Goal: Task Accomplishment & Management: Complete application form

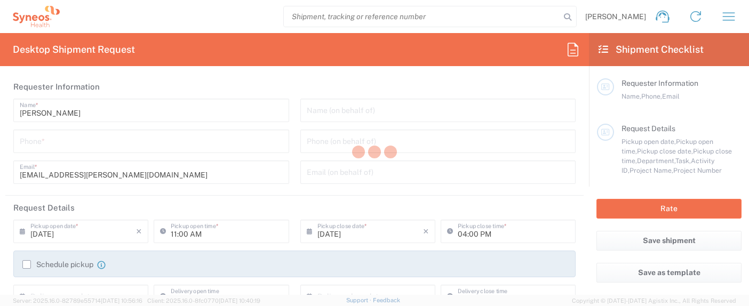
type input "[US_STATE]"
type input "[GEOGRAPHIC_DATA]"
type input "3110"
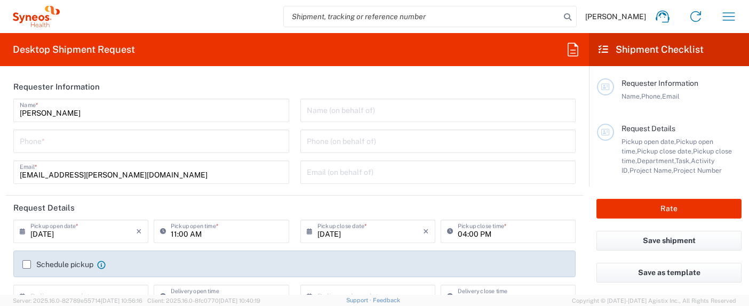
type input "Syneos Health, LLC-[GEOGRAPHIC_DATA] [GEOGRAPHIC_DATA] [GEOGRAPHIC_DATA]"
click at [724, 19] on icon "button" at bounding box center [728, 16] width 17 height 17
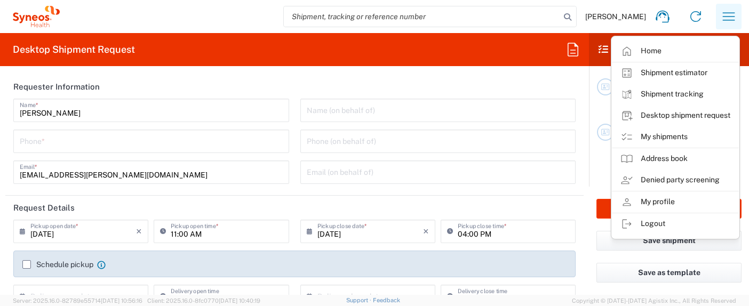
click at [724, 19] on icon "button" at bounding box center [728, 16] width 17 height 17
click at [423, 80] on header "Requester Information" at bounding box center [294, 87] width 578 height 24
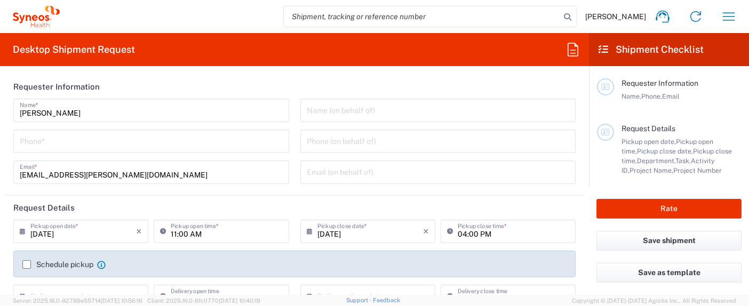
click at [577, 52] on icon at bounding box center [572, 49] width 17 height 17
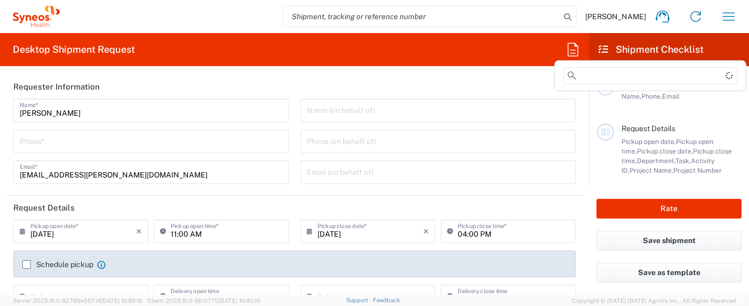
click at [575, 51] on icon at bounding box center [572, 49] width 17 height 17
click at [601, 47] on icon at bounding box center [604, 50] width 10 height 10
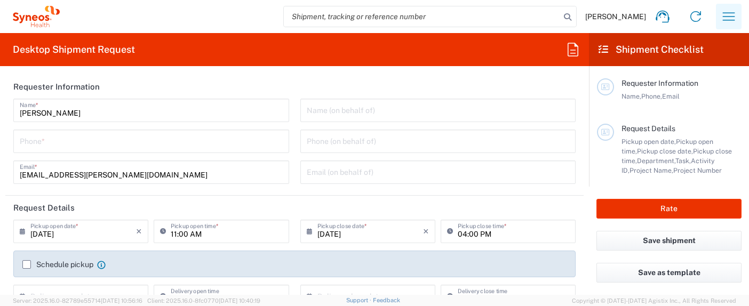
click at [729, 23] on icon "button" at bounding box center [728, 16] width 17 height 17
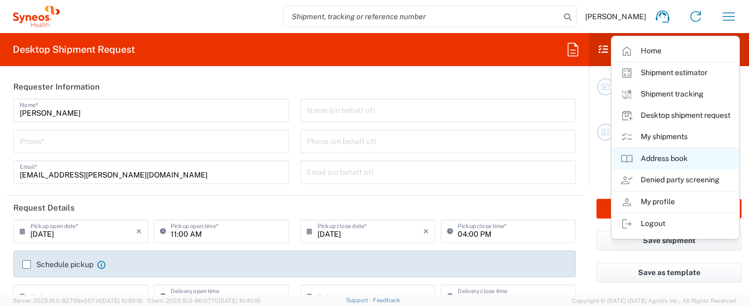
click at [670, 157] on link "Address book" at bounding box center [675, 158] width 127 height 21
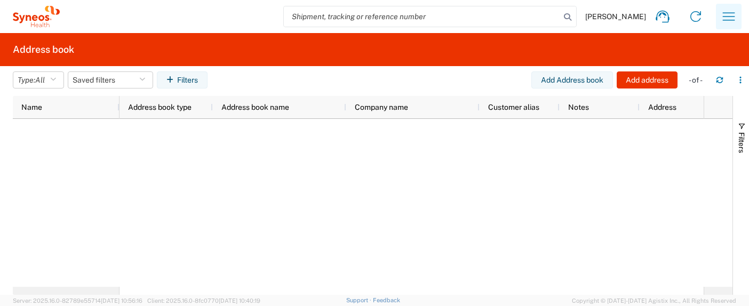
click at [734, 22] on icon "button" at bounding box center [728, 16] width 17 height 17
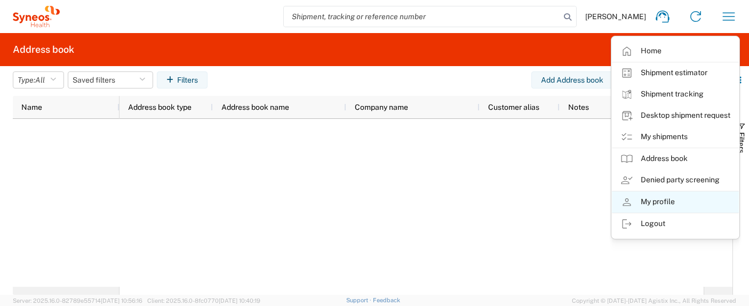
click at [668, 204] on link "My profile" at bounding box center [675, 202] width 127 height 21
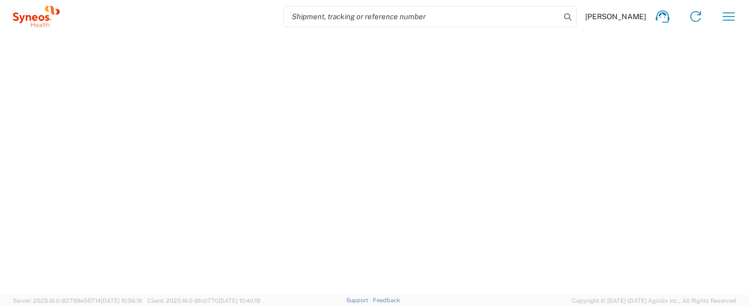
select select "NC"
select select "US"
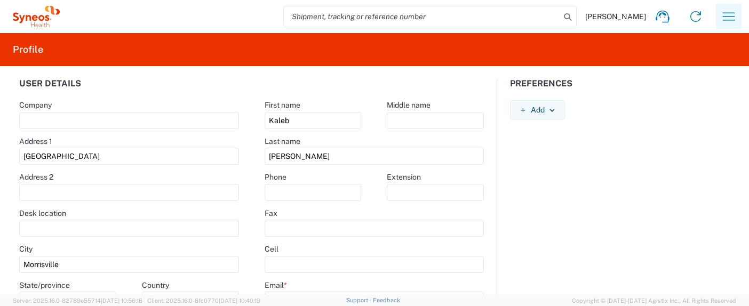
click at [728, 6] on button "button" at bounding box center [729, 17] width 26 height 26
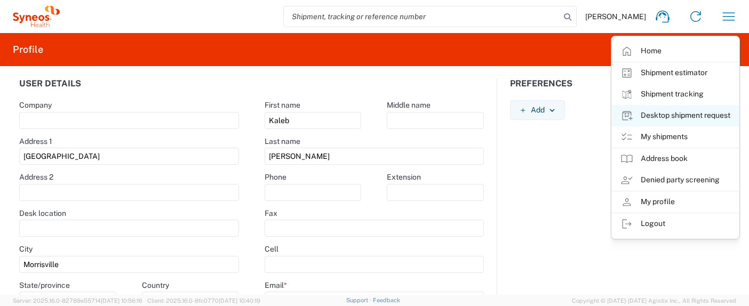
click at [690, 111] on link "Desktop shipment request" at bounding box center [675, 115] width 127 height 21
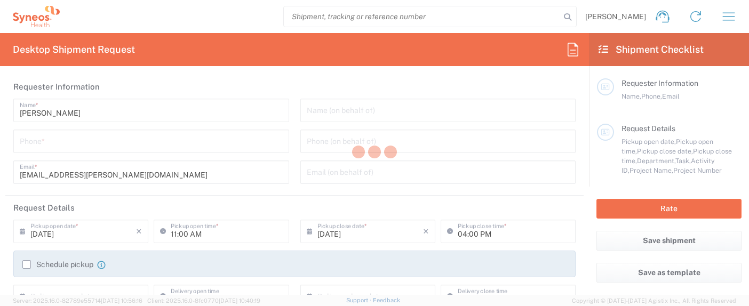
type input "3110"
type input "[US_STATE]"
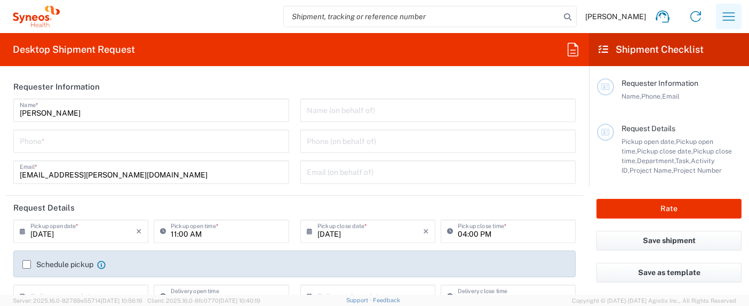
click at [730, 14] on icon "button" at bounding box center [728, 16] width 17 height 17
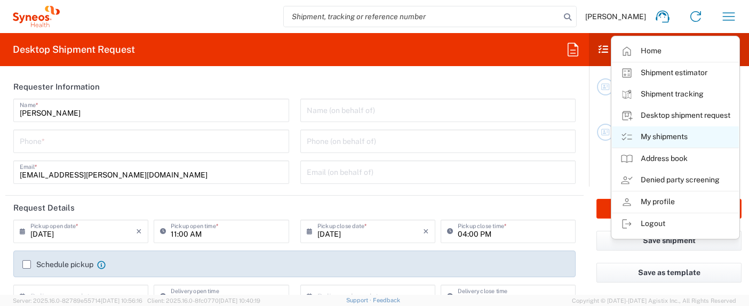
click at [677, 140] on link "My shipments" at bounding box center [675, 136] width 127 height 21
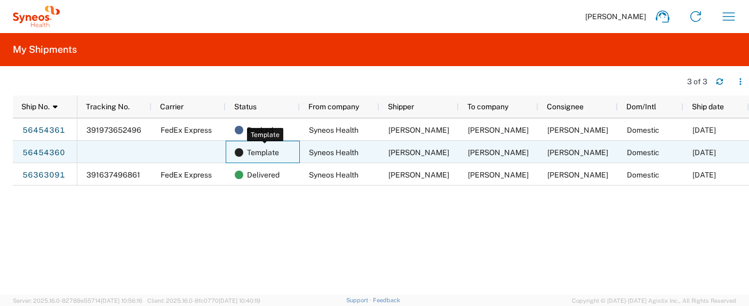
click at [275, 149] on span "Template" at bounding box center [263, 152] width 32 height 22
click at [44, 151] on link "56454360" at bounding box center [44, 153] width 44 height 17
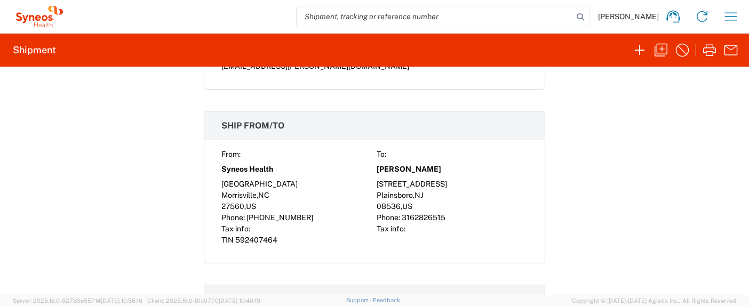
scroll to position [540, 0]
click at [659, 52] on icon "button" at bounding box center [660, 50] width 17 height 17
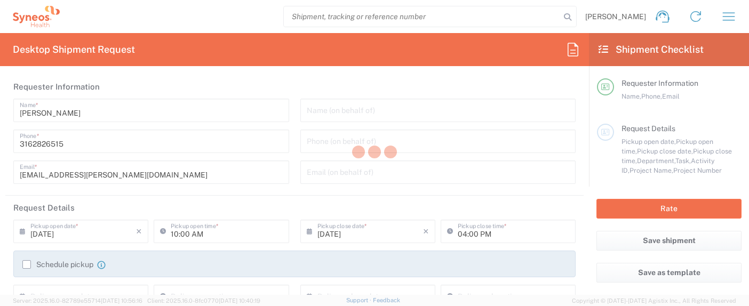
type input "3110"
type input "3110 DEPARTMENTAL EXPENSE"
type input "[US_STATE]"
type input "Your Packaging"
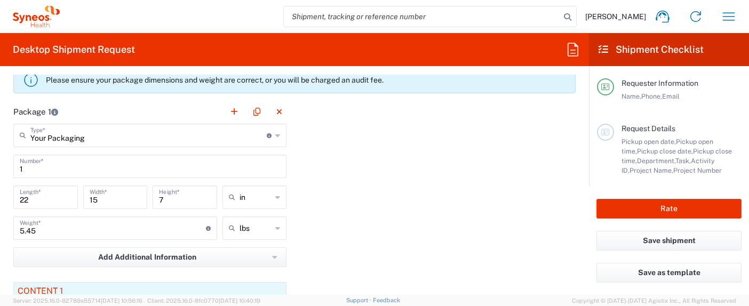
scroll to position [927, 0]
click at [275, 133] on icon at bounding box center [277, 134] width 5 height 17
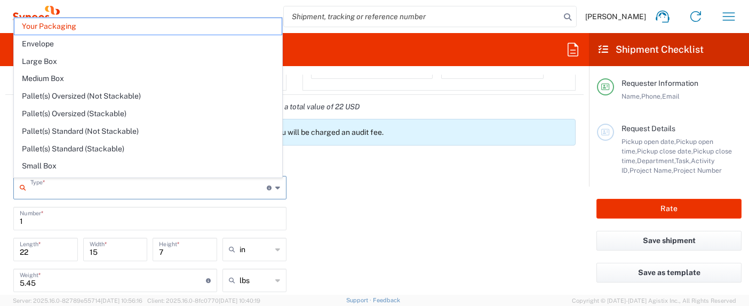
scroll to position [872, 0]
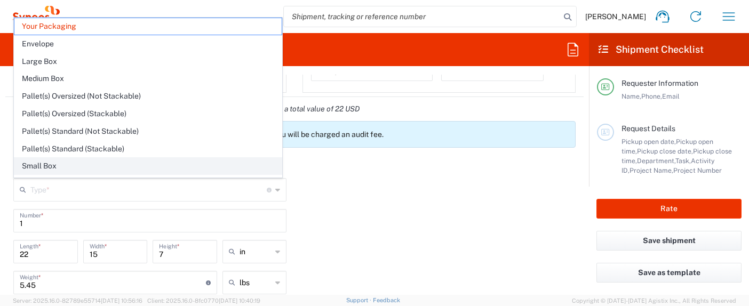
click at [77, 168] on span "Small Box" at bounding box center [147, 166] width 267 height 17
type input "Small Box"
type input "12.25"
type input "11"
type input "1.5"
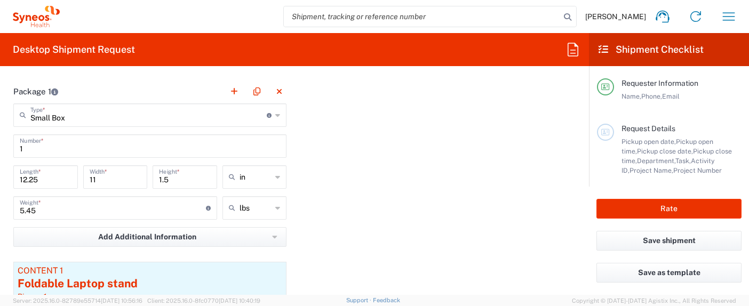
scroll to position [947, 0]
click at [200, 145] on input "1" at bounding box center [150, 144] width 260 height 19
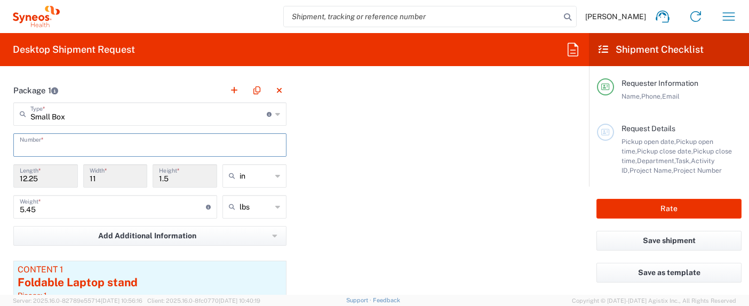
type input "1"
click at [420, 224] on div "Package 1 Small Box Type * Material used to package goods Your Packaging Envelo…" at bounding box center [294, 226] width 578 height 297
click at [67, 211] on input "5.45" at bounding box center [113, 206] width 186 height 19
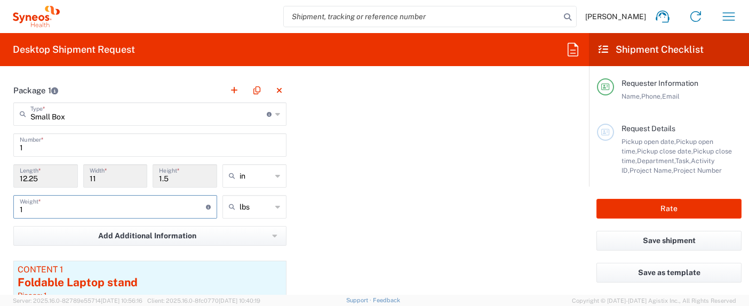
type input "1"
click at [407, 218] on div "Package 1 Small Box Type * Material used to package goods Your Packaging Envelo…" at bounding box center [294, 226] width 578 height 297
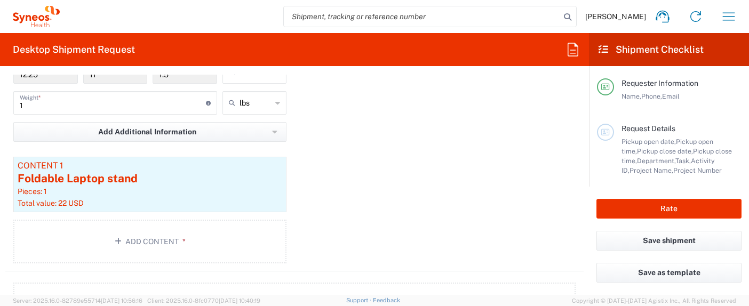
scroll to position [1052, 0]
click at [274, 164] on icon "button" at bounding box center [277, 165] width 6 height 7
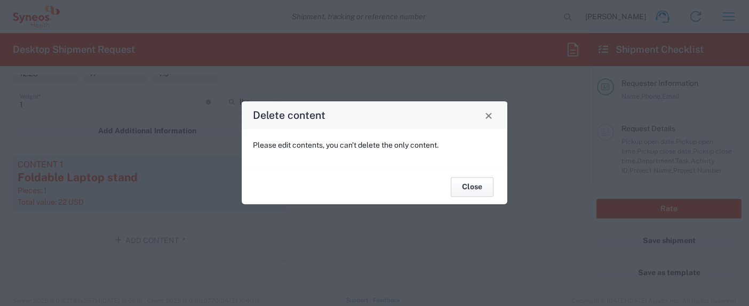
click at [476, 189] on button "Close" at bounding box center [472, 187] width 43 height 20
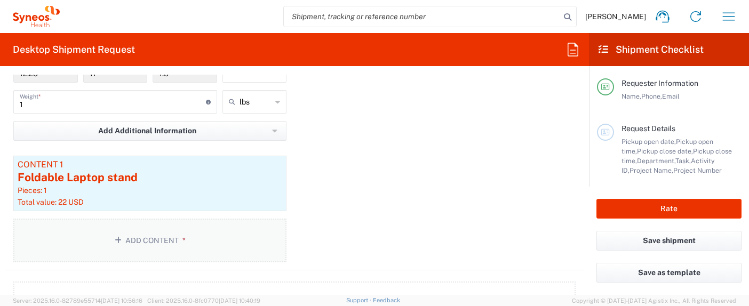
click at [149, 242] on button "Add Content *" at bounding box center [149, 241] width 273 height 44
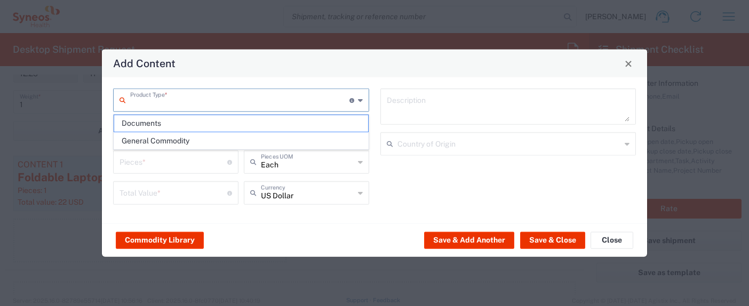
click at [256, 102] on input "text" at bounding box center [239, 99] width 219 height 19
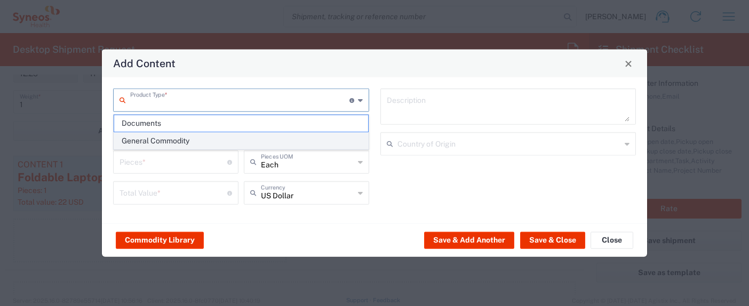
click at [217, 145] on span "General Commodity" at bounding box center [241, 141] width 254 height 17
type input "General Commodity"
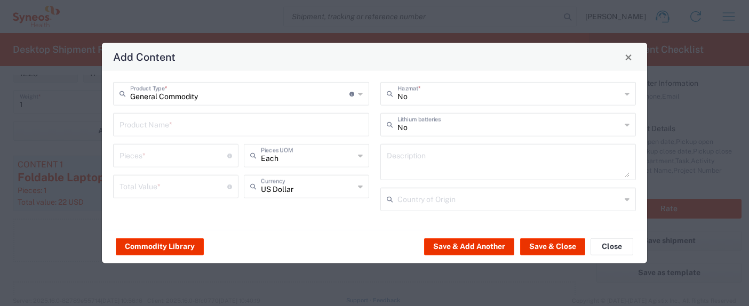
click at [233, 121] on input "text" at bounding box center [240, 124] width 243 height 19
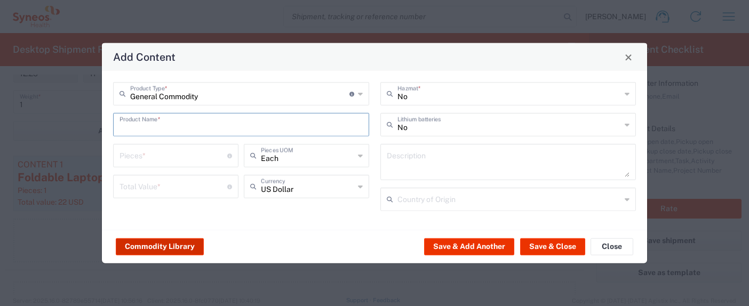
click at [171, 244] on button "Commodity Library" at bounding box center [160, 246] width 88 height 17
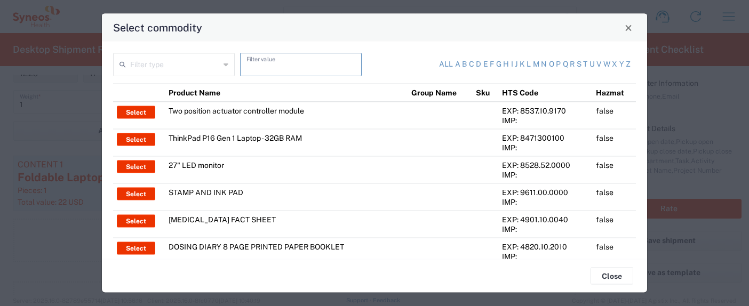
click at [290, 64] on input "text" at bounding box center [300, 63] width 109 height 19
type input "mouse"
click at [224, 65] on icon at bounding box center [226, 64] width 5 height 17
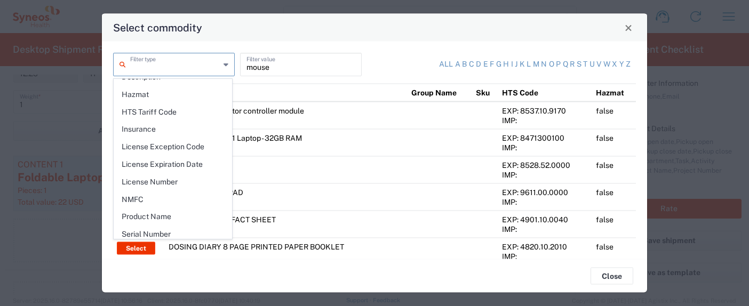
scroll to position [133, 0]
click at [159, 214] on span "Product Name" at bounding box center [172, 216] width 117 height 17
type input "Product Name"
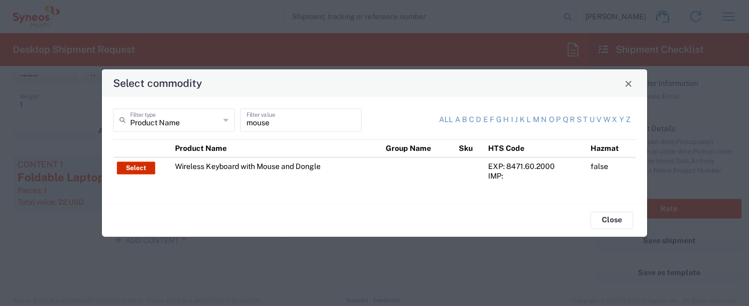
click at [137, 169] on button "Select" at bounding box center [136, 168] width 38 height 13
type input "Wireless Keyboard with Mouse and Dongle"
type input "1"
type textarea "Wireless Keyboard with Mouse and Dongle"
type input "[GEOGRAPHIC_DATA]"
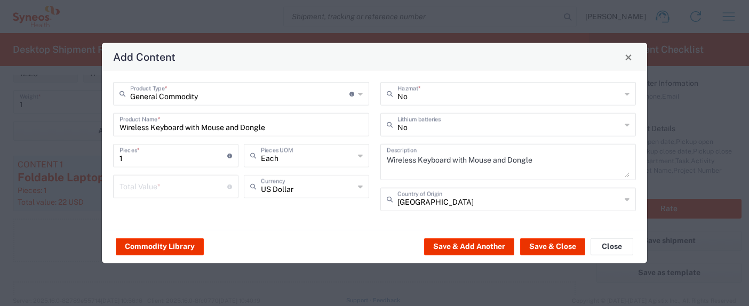
click at [180, 189] on input "number" at bounding box center [173, 186] width 108 height 19
type input "5"
click at [264, 227] on div "General Commodity Product Type * Document: Paper document generated internally …" at bounding box center [374, 150] width 545 height 159
click at [552, 250] on button "Save & Close" at bounding box center [552, 246] width 65 height 17
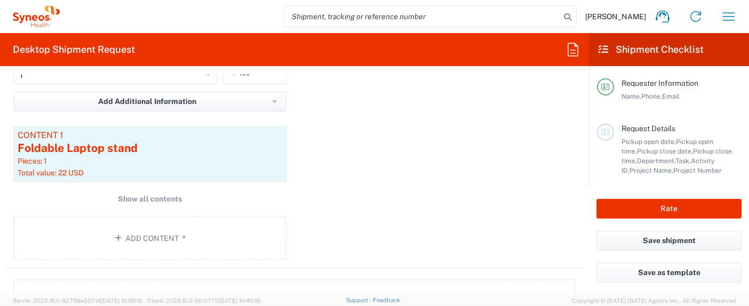
scroll to position [1083, 0]
click at [274, 137] on icon "button" at bounding box center [277, 135] width 6 height 7
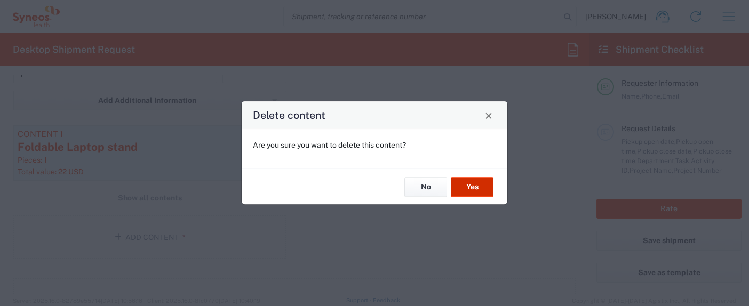
click at [480, 183] on button "Yes" at bounding box center [472, 187] width 43 height 20
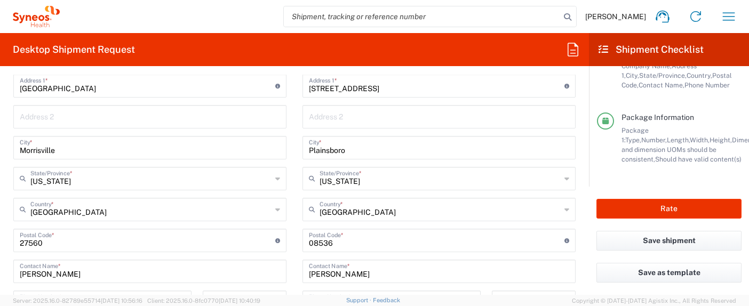
scroll to position [506, 0]
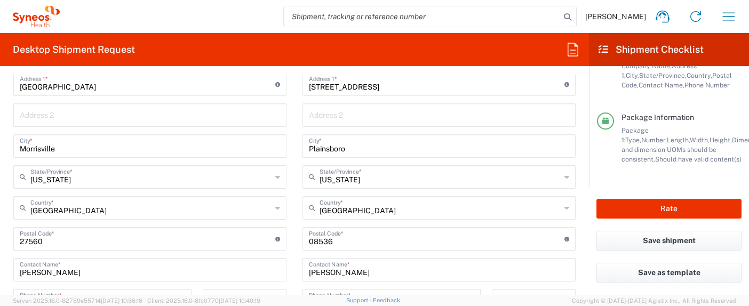
click at [350, 85] on input "[STREET_ADDRESS]" at bounding box center [437, 83] width 256 height 19
type input "[STREET_ADDRESS]"
click at [286, 105] on main "Location [PERSON_NAME] LLC-[GEOGRAPHIC_DATA] [GEOGRAPHIC_DATA] [GEOGRAPHIC_DATA…" at bounding box center [149, 235] width 289 height 448
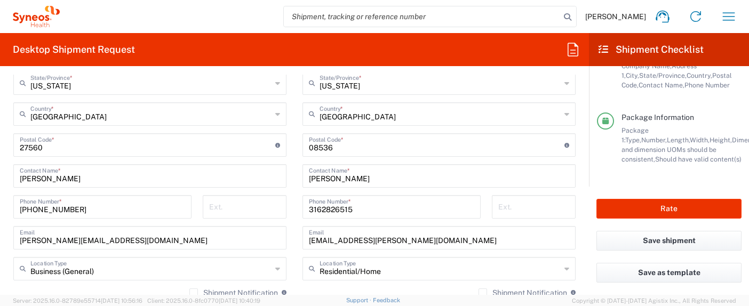
scroll to position [602, 0]
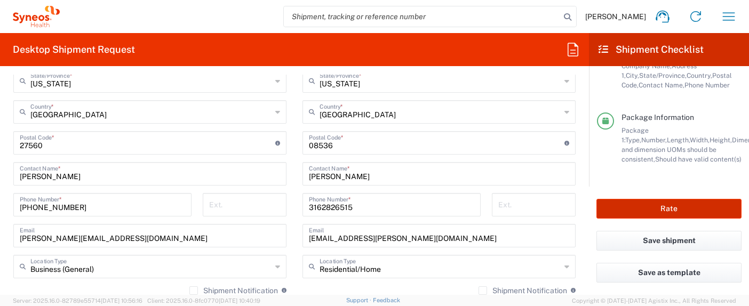
click at [628, 209] on button "Rate" at bounding box center [668, 209] width 145 height 20
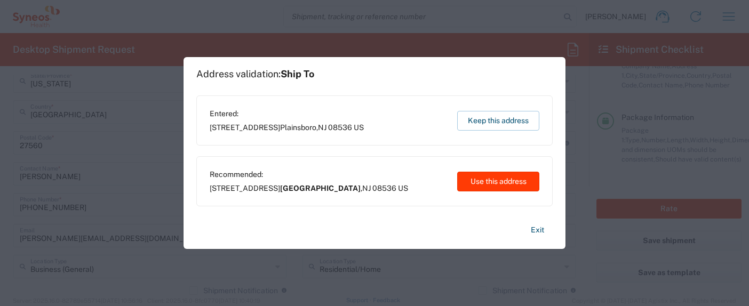
click at [494, 184] on button "Use this address" at bounding box center [498, 182] width 82 height 20
type input "[GEOGRAPHIC_DATA]"
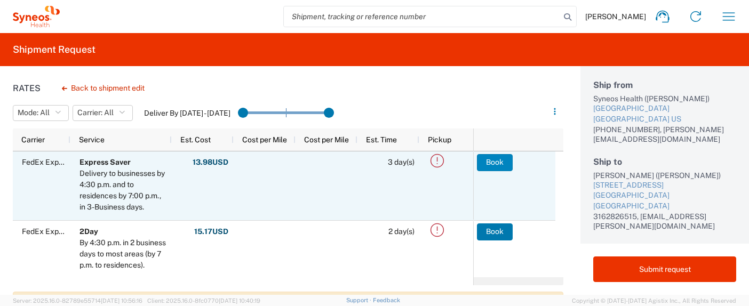
click at [504, 160] on button "Book" at bounding box center [495, 162] width 36 height 17
